Goal: Information Seeking & Learning: Learn about a topic

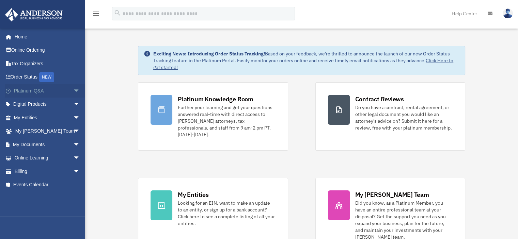
click at [38, 90] on link "Platinum Q&A arrow_drop_down" at bounding box center [47, 91] width 85 height 14
click at [73, 92] on span "arrow_drop_down" at bounding box center [80, 91] width 14 height 14
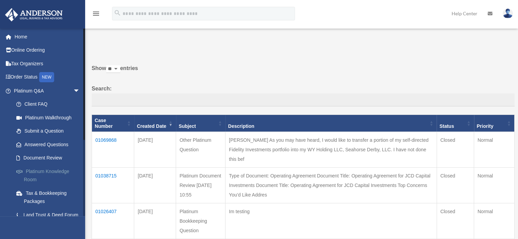
click at [41, 173] on link "Platinum Knowledge Room" at bounding box center [50, 176] width 81 height 22
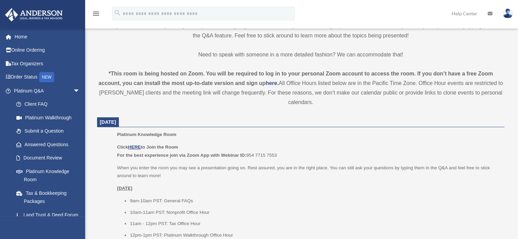
scroll to position [272, 0]
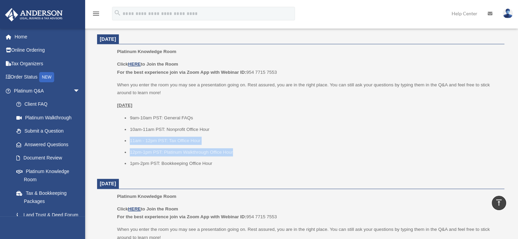
drag, startPoint x: 240, startPoint y: 154, endPoint x: 128, endPoint y: 142, distance: 113.0
click at [128, 142] on ul "9am-10am PST: General FAQs 10am-11am PST: Nonprofit Office Hour 11am - 12pm PST…" at bounding box center [308, 141] width 382 height 54
copy ul "11am - 12pm PST: Tax Office Hour 12pm-1pm PST: Platinum Walkthrough Office Hour"
